Goal: Information Seeking & Learning: Learn about a topic

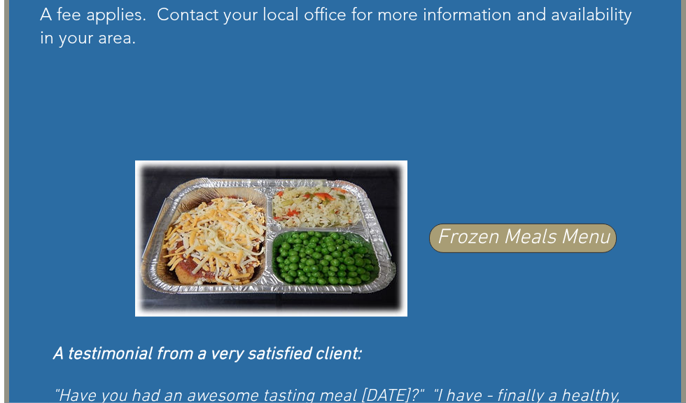
scroll to position [771, 0]
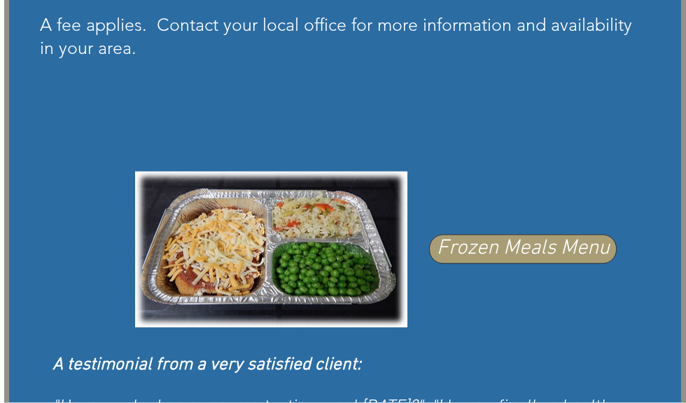
click at [548, 264] on span "Frozen Meals Menu" at bounding box center [523, 249] width 173 height 29
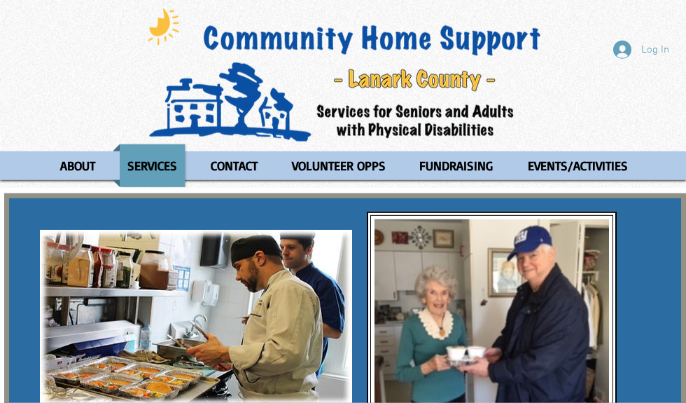
scroll to position [0, 0]
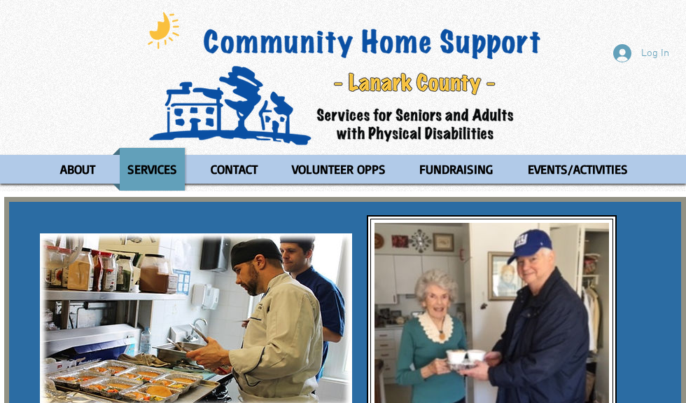
click at [83, 164] on p "ABOUT" at bounding box center [78, 169] width 48 height 43
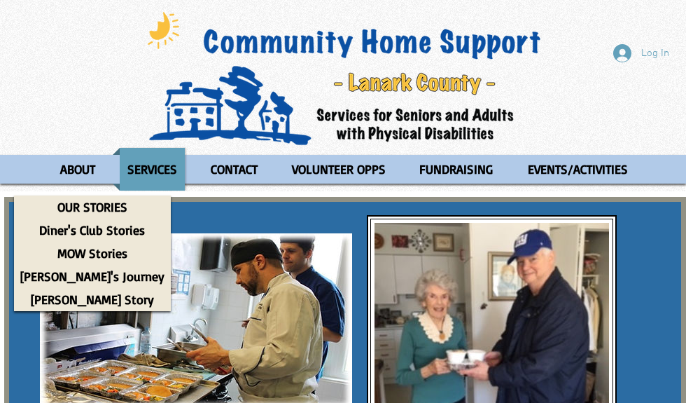
click at [99, 251] on p "MOW Stories" at bounding box center [92, 253] width 83 height 23
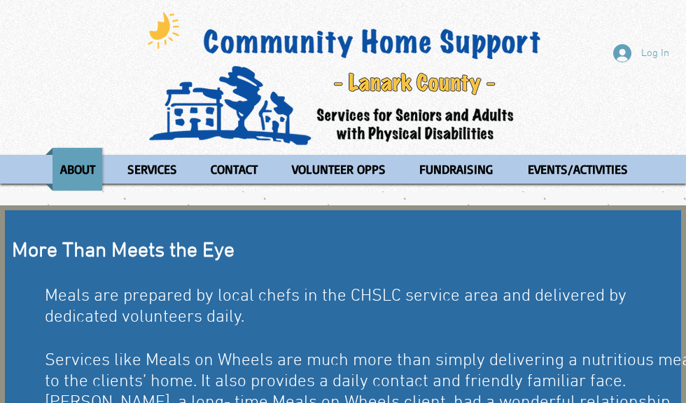
click at [148, 165] on p "SERVICES" at bounding box center [152, 169] width 62 height 43
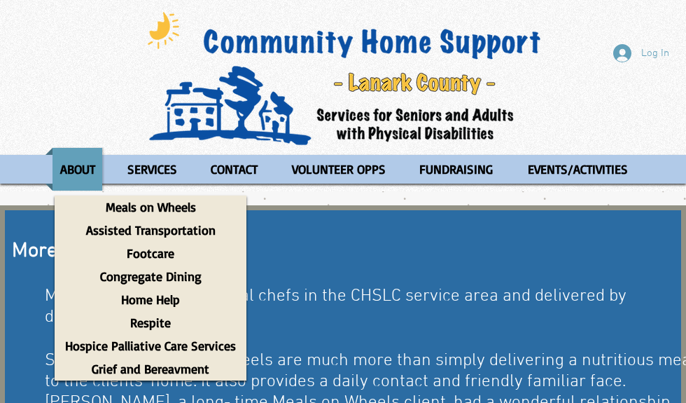
click at [84, 161] on p "ABOUT" at bounding box center [78, 169] width 48 height 43
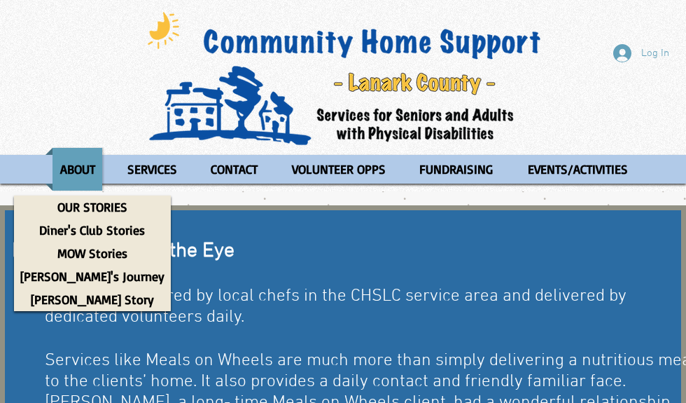
click at [86, 168] on p "ABOUT" at bounding box center [78, 169] width 48 height 43
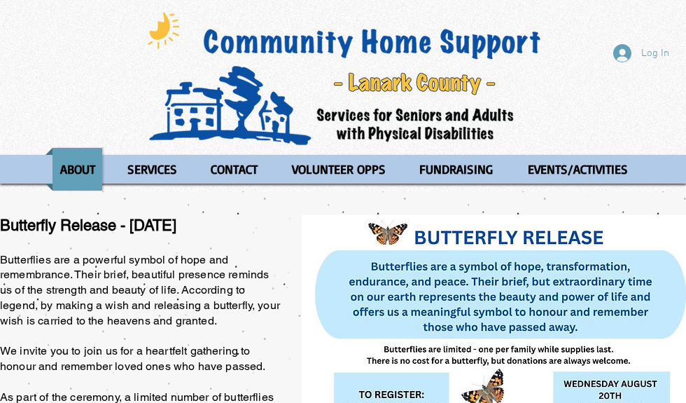
click at [82, 162] on p "ABOUT" at bounding box center [78, 169] width 48 height 43
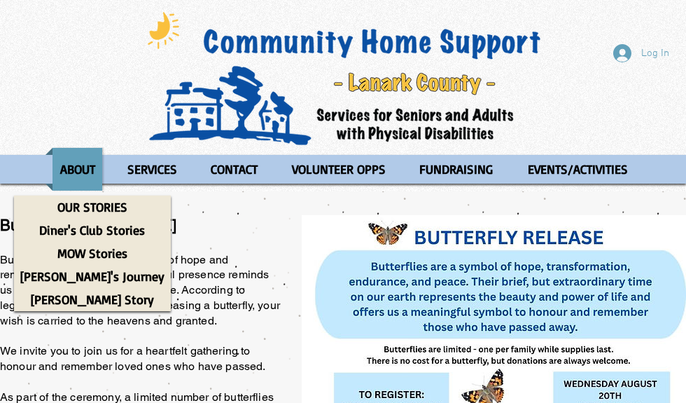
click at [155, 167] on p "SERVICES" at bounding box center [152, 169] width 62 height 43
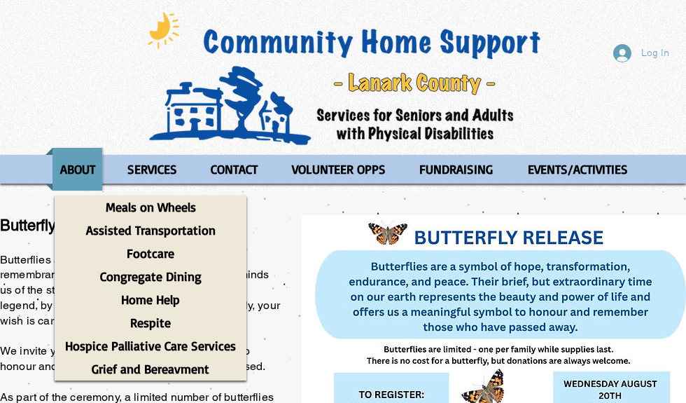
click at [157, 276] on p "Congregate Dining" at bounding box center [151, 276] width 114 height 23
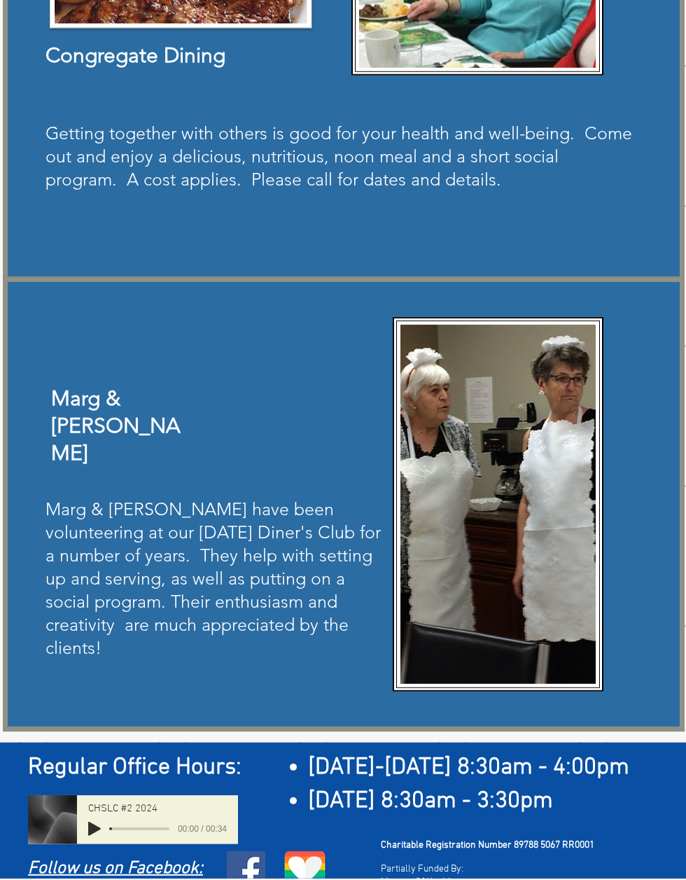
scroll to position [411, 0]
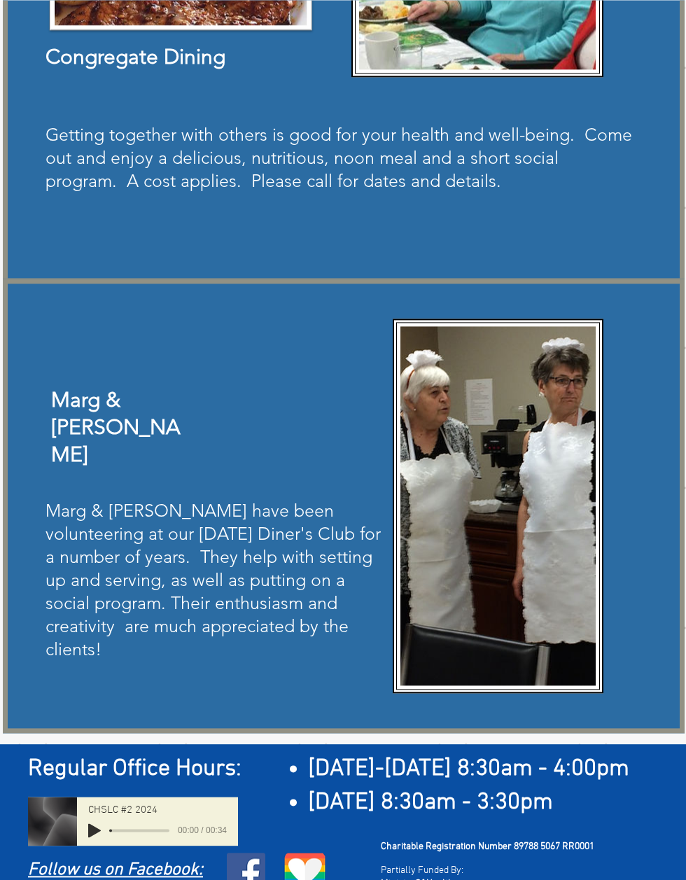
click at [659, 599] on div "main content" at bounding box center [344, 506] width 682 height 454
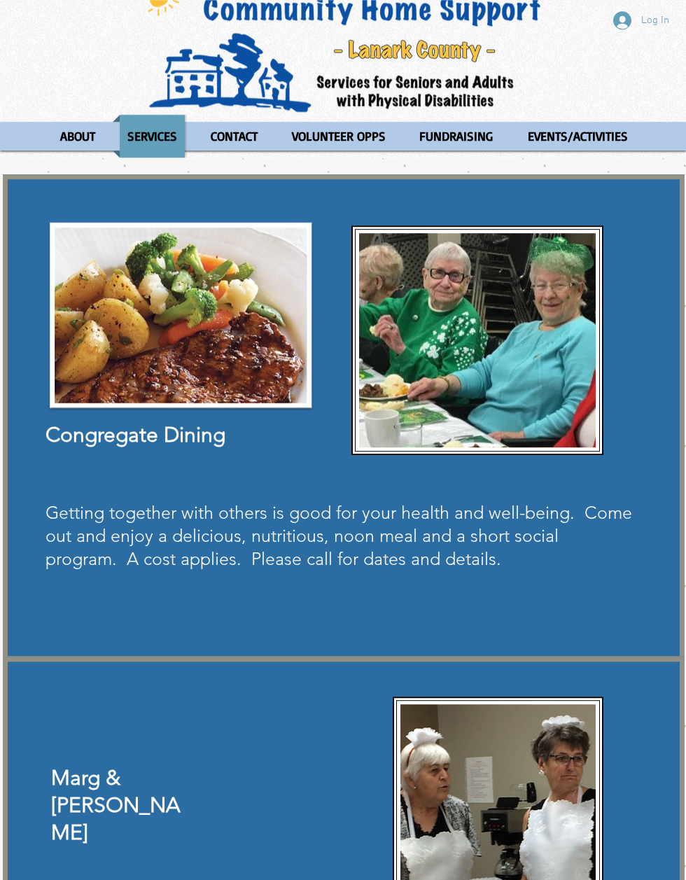
scroll to position [0, 0]
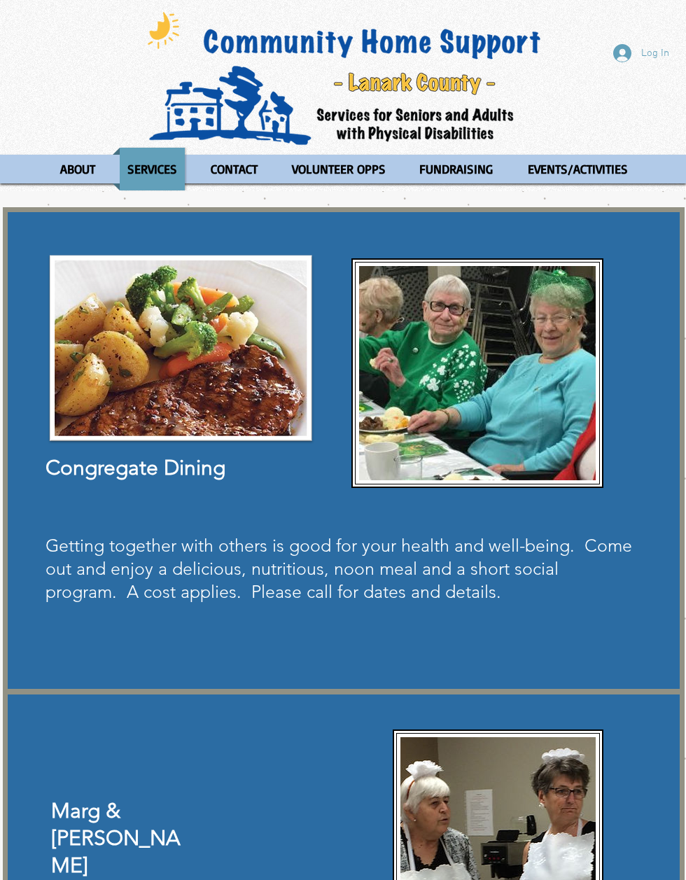
click at [154, 167] on p "SERVICES" at bounding box center [152, 169] width 62 height 43
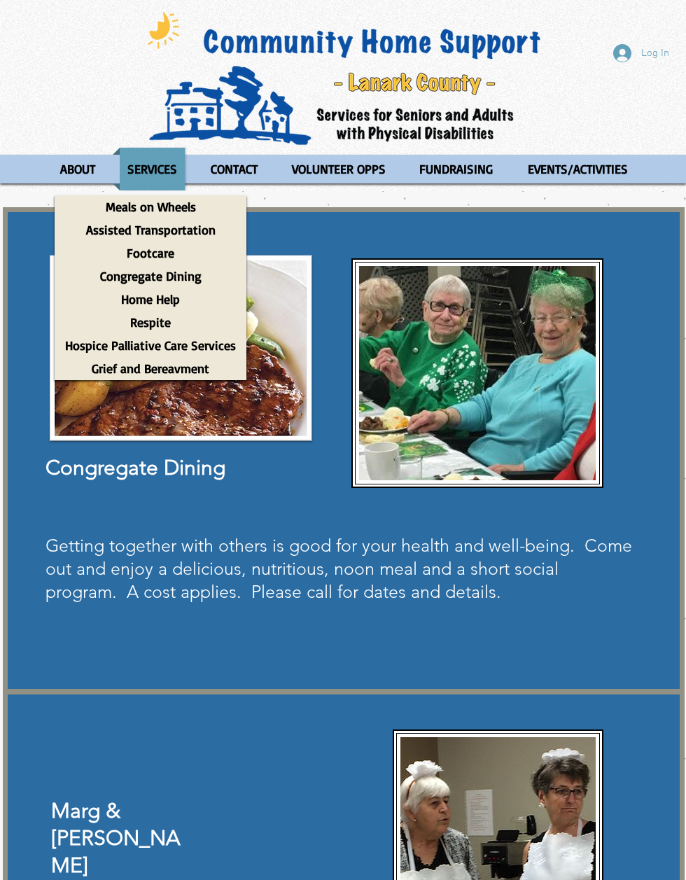
click at [153, 294] on p "Home Help" at bounding box center [150, 299] width 71 height 23
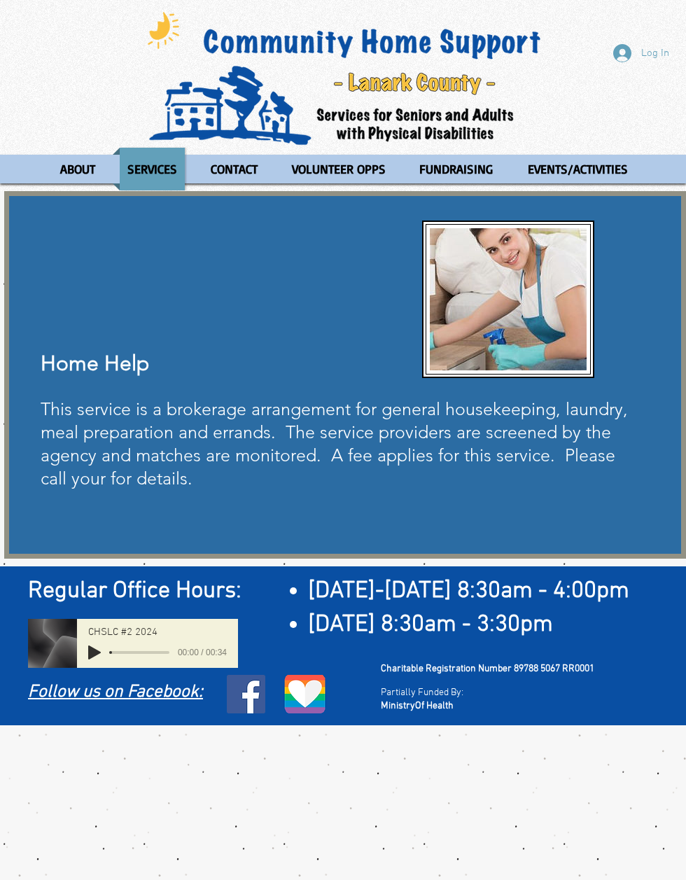
click at [163, 176] on p "SERVICES" at bounding box center [152, 169] width 62 height 43
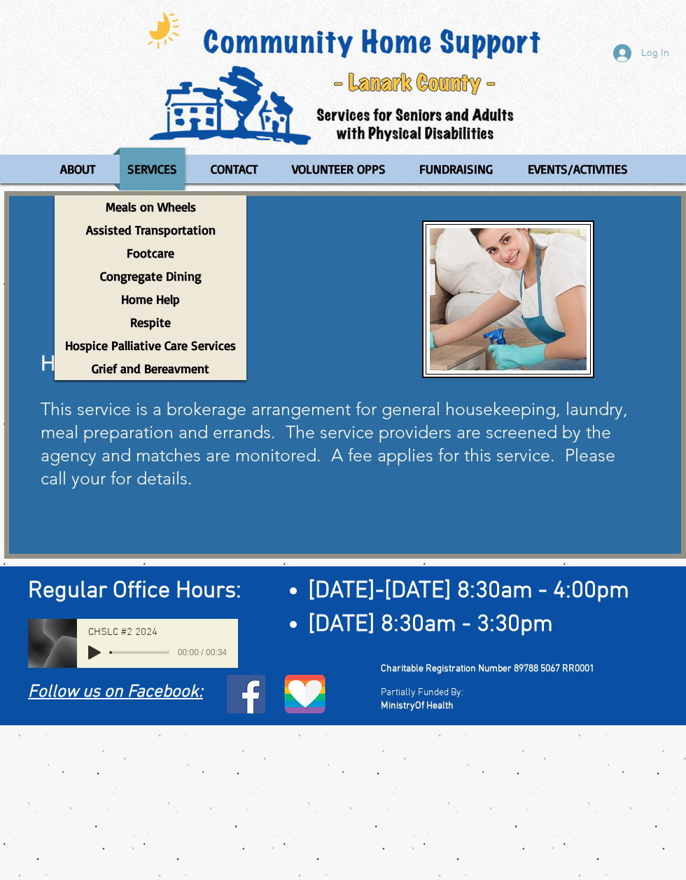
click at [83, 163] on p "ABOUT" at bounding box center [78, 169] width 48 height 43
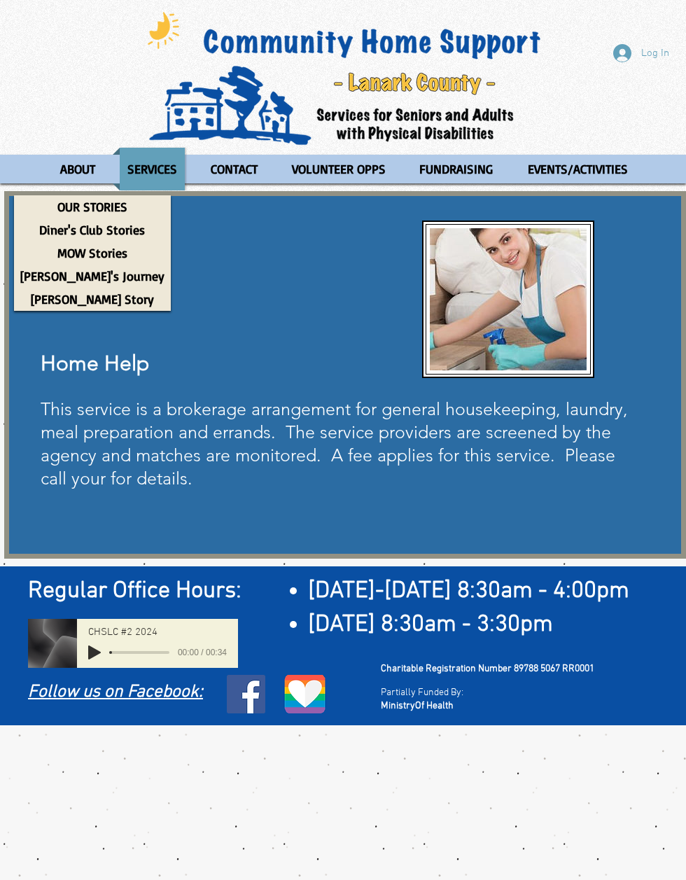
click at [157, 167] on p "SERVICES" at bounding box center [152, 169] width 62 height 43
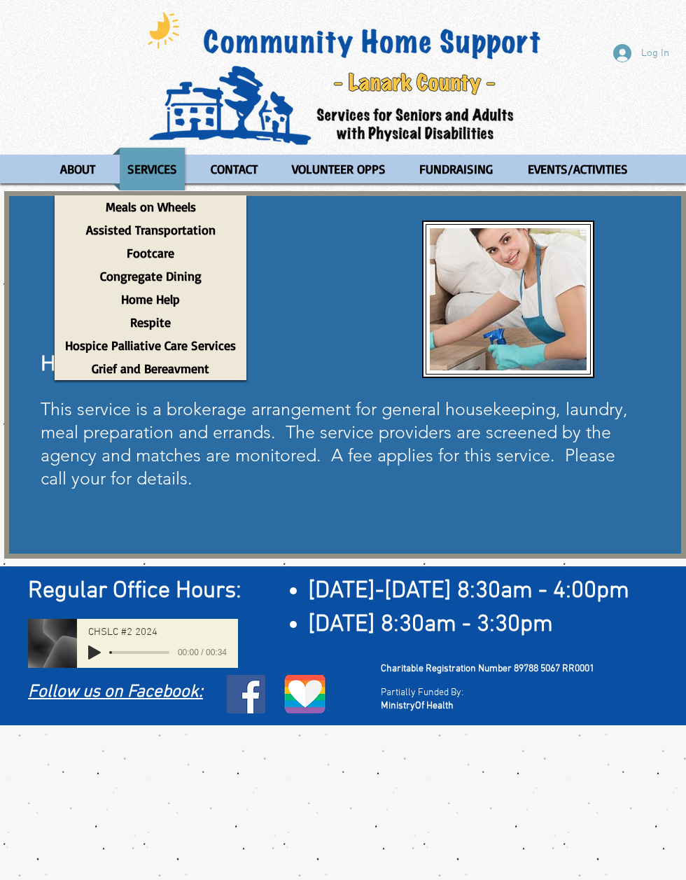
click at [237, 156] on p "CONTACT" at bounding box center [234, 169] width 60 height 43
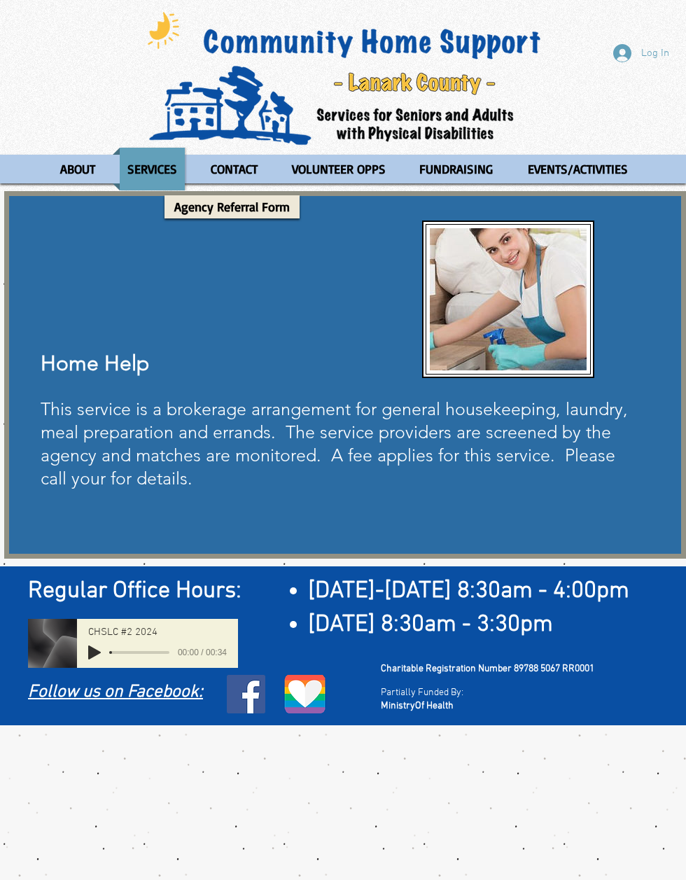
click at [574, 172] on p "EVENTS/ACTIVITIES" at bounding box center [578, 169] width 113 height 43
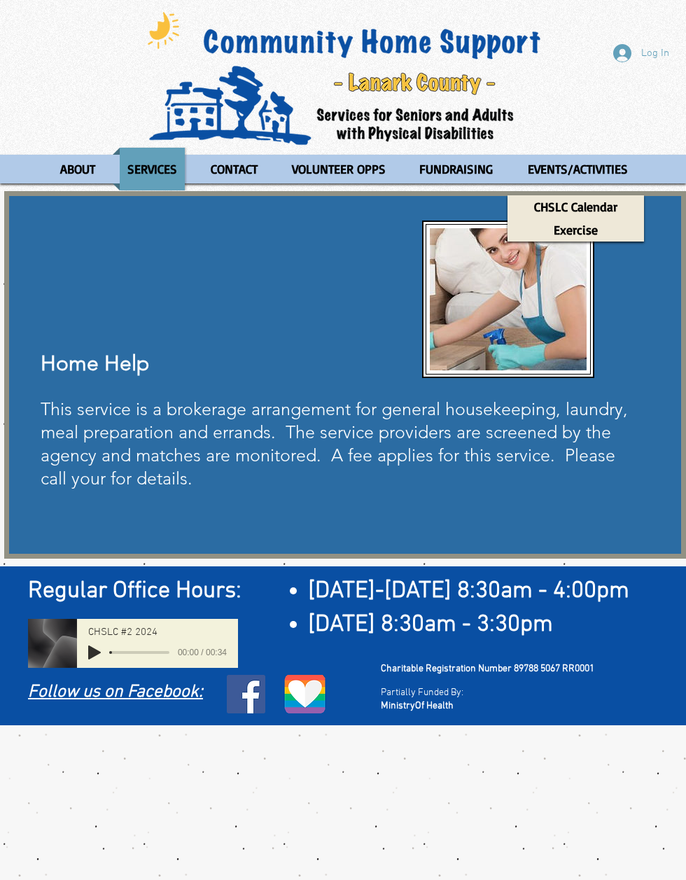
click at [588, 230] on p "Exercise" at bounding box center [575, 229] width 57 height 23
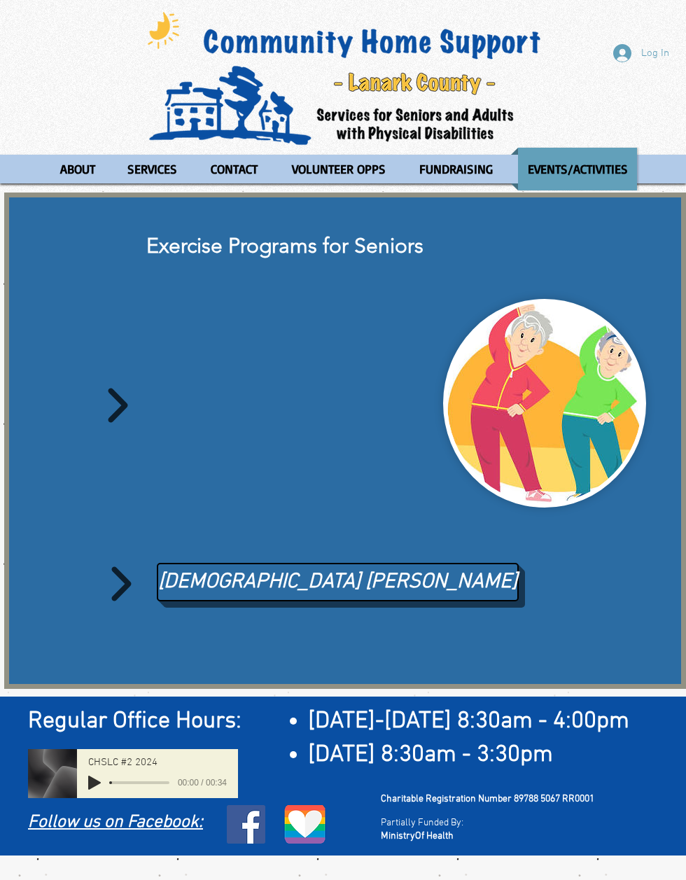
click at [306, 585] on span "Taoist Tai Chi" at bounding box center [337, 582] width 359 height 29
click at [122, 423] on icon "main content" at bounding box center [119, 406] width 20 height 34
click at [524, 437] on img "main content" at bounding box center [544, 403] width 195 height 200
click at [547, 427] on img "main content" at bounding box center [544, 403] width 195 height 200
click at [128, 433] on div "main content" at bounding box center [345, 441] width 682 height 496
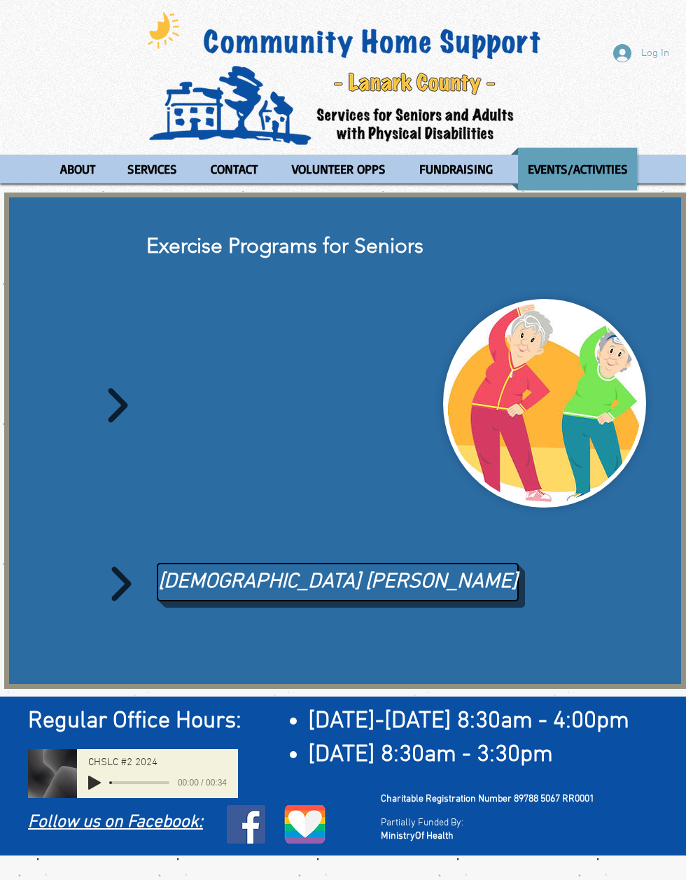
click at [555, 442] on img "main content" at bounding box center [544, 403] width 195 height 200
click at [81, 160] on p "ABOUT" at bounding box center [78, 169] width 48 height 43
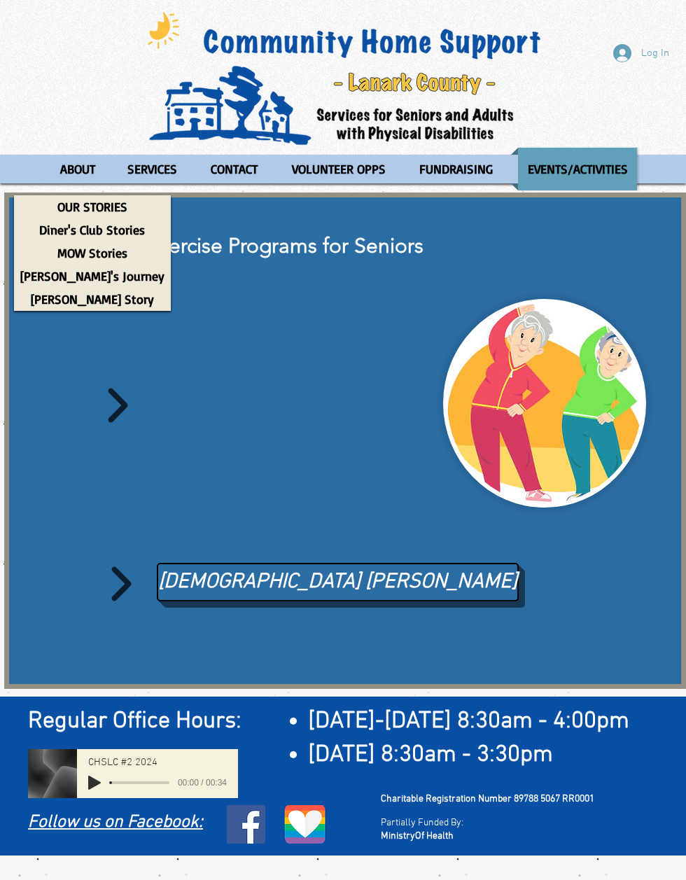
click at [90, 203] on p "OUR STORIES" at bounding box center [92, 206] width 83 height 23
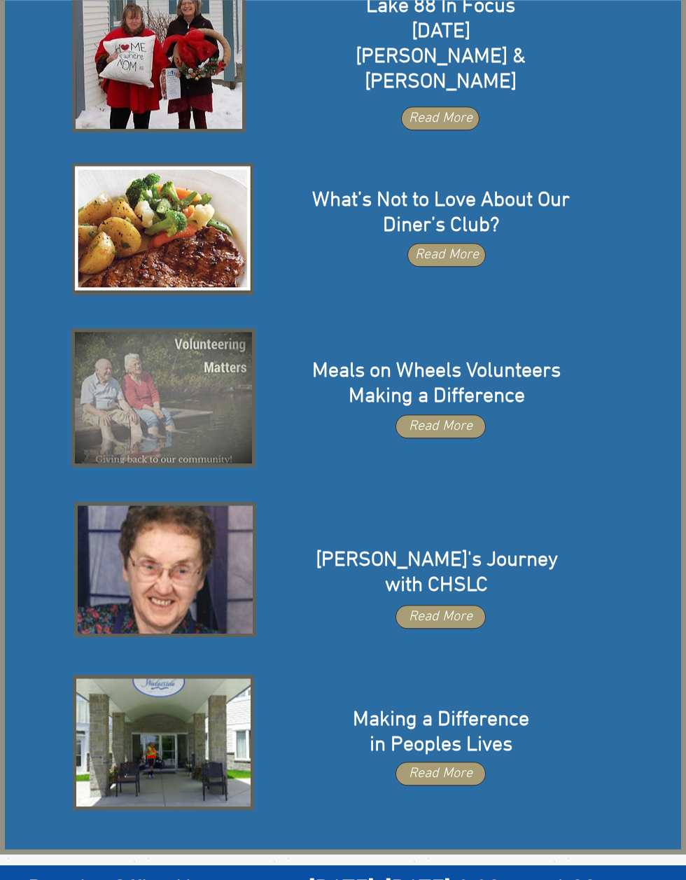
scroll to position [288, 0]
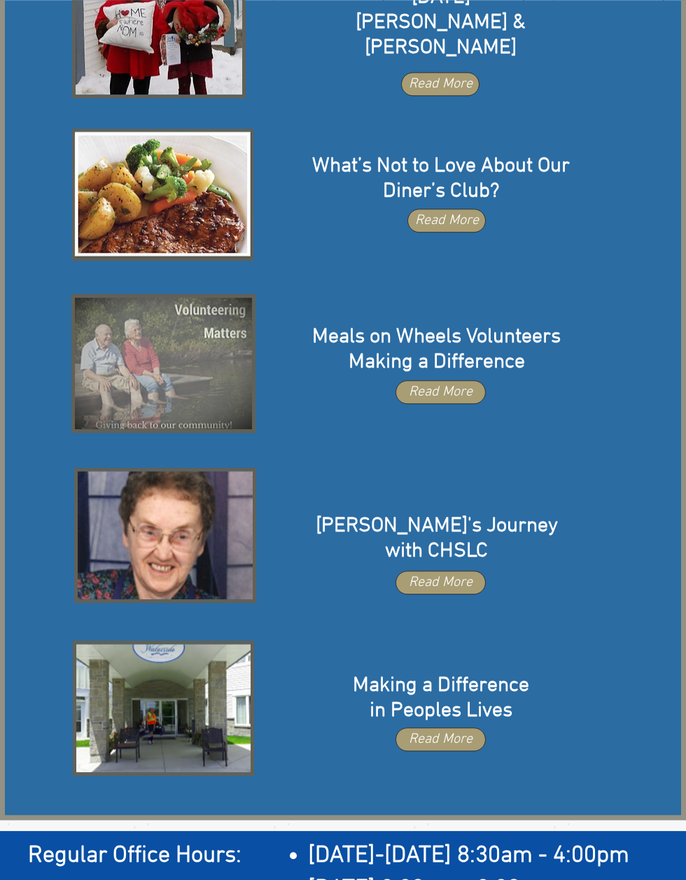
click at [594, 750] on div "main content" at bounding box center [343, 364] width 686 height 909
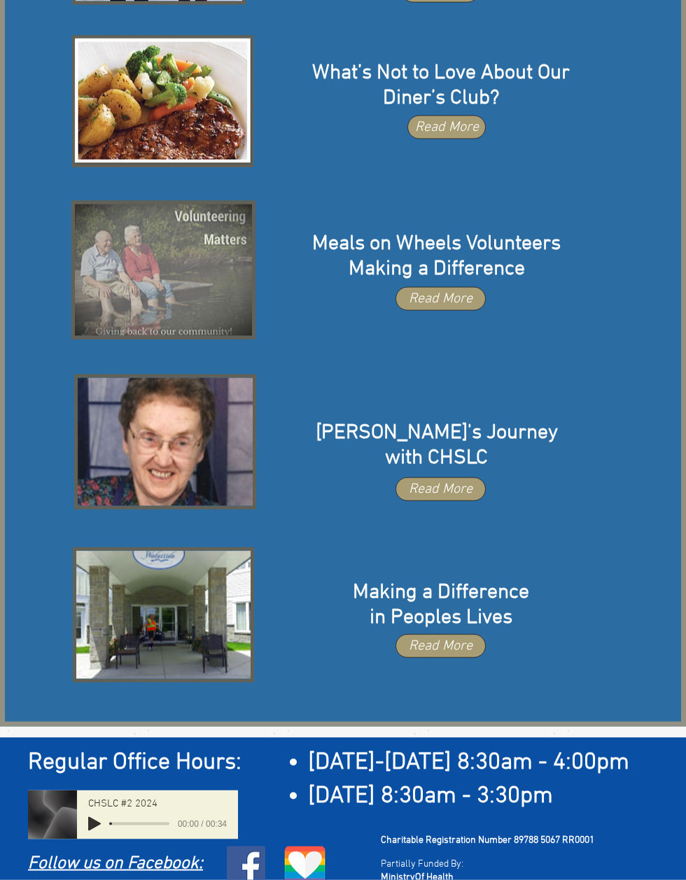
scroll to position [375, 0]
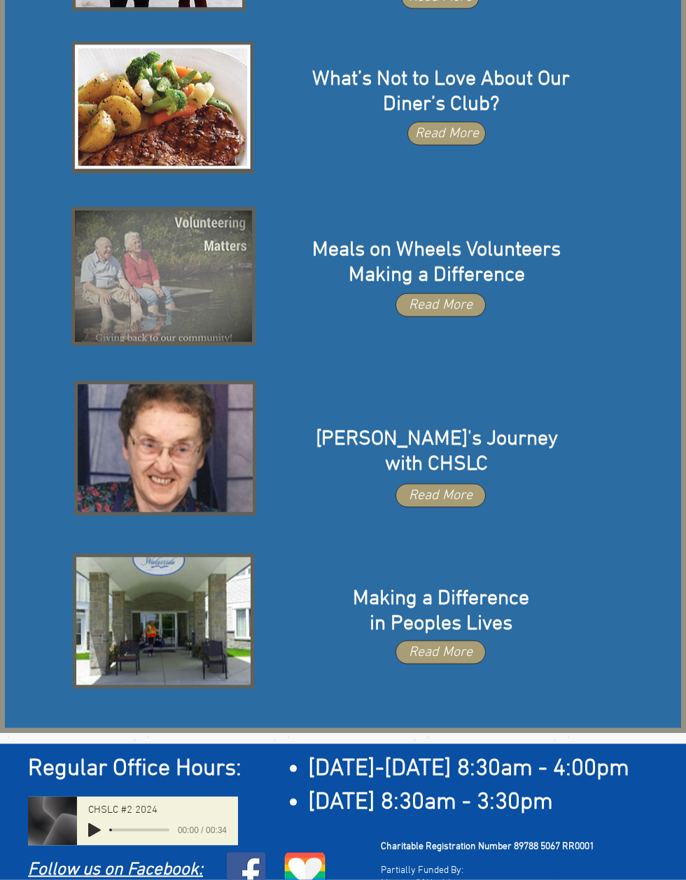
click at [443, 643] on span "Read More" at bounding box center [441, 653] width 64 height 20
